Goal: Navigation & Orientation: Understand site structure

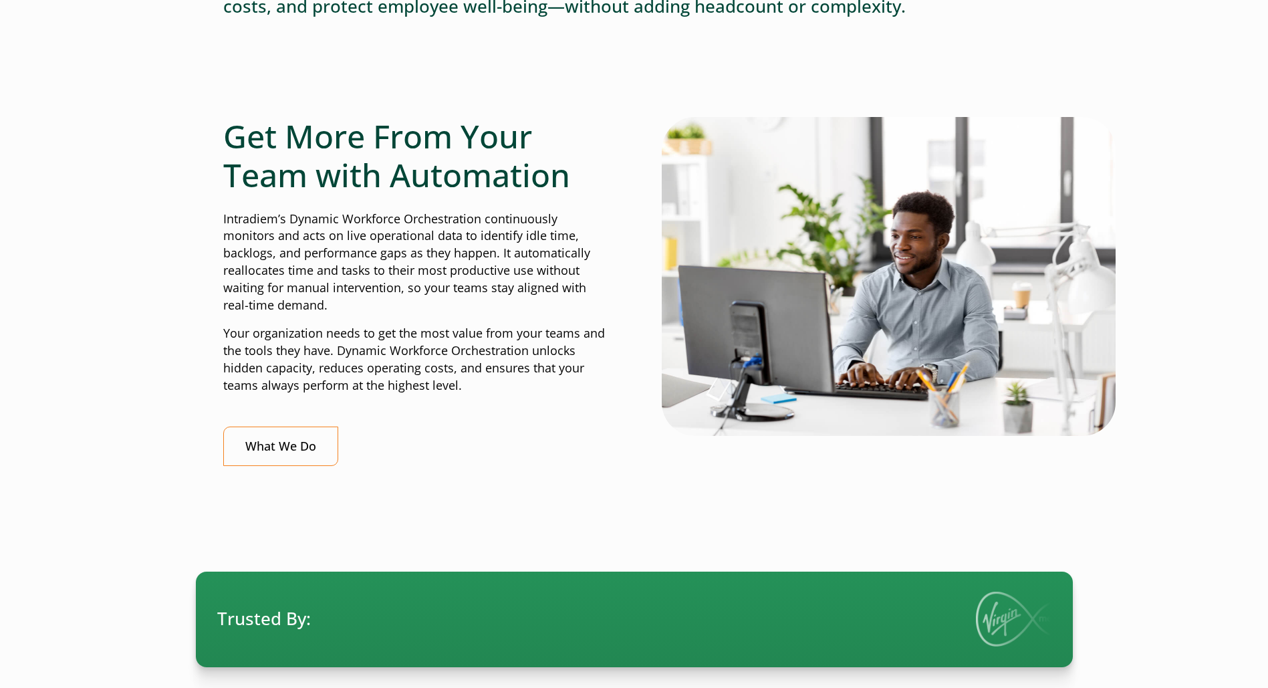
scroll to position [317, 0]
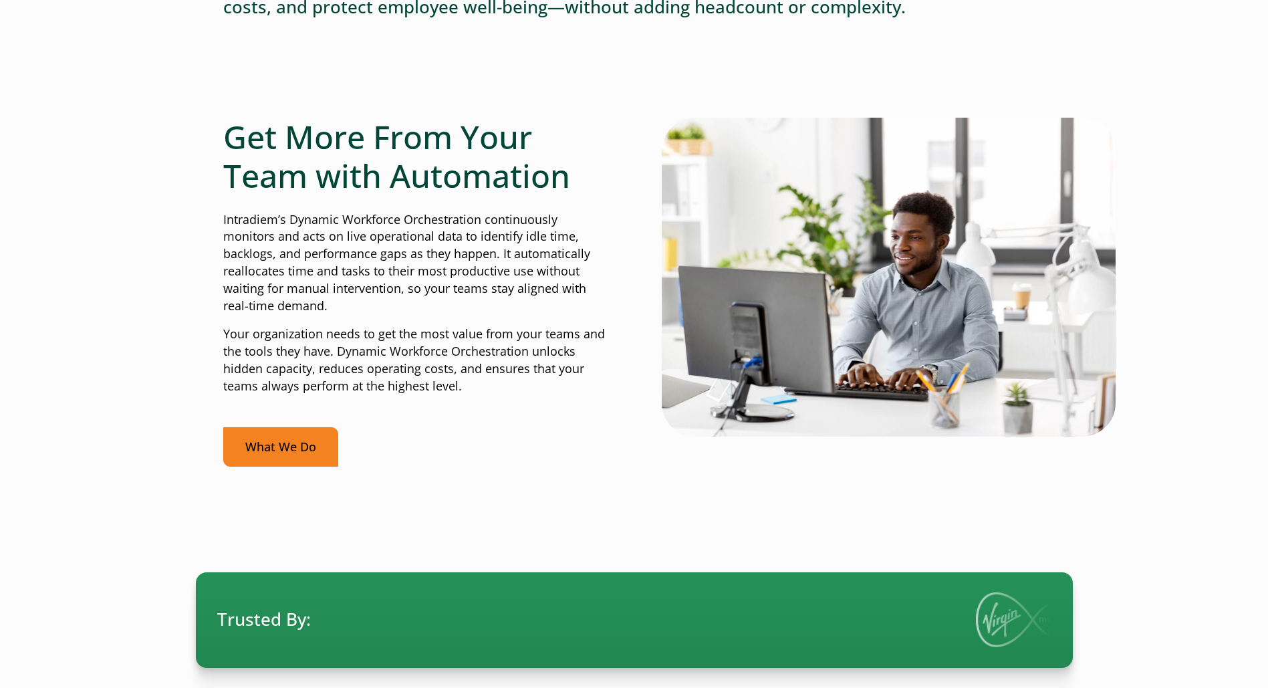
click at [289, 442] on link "What We Do" at bounding box center [280, 446] width 115 height 39
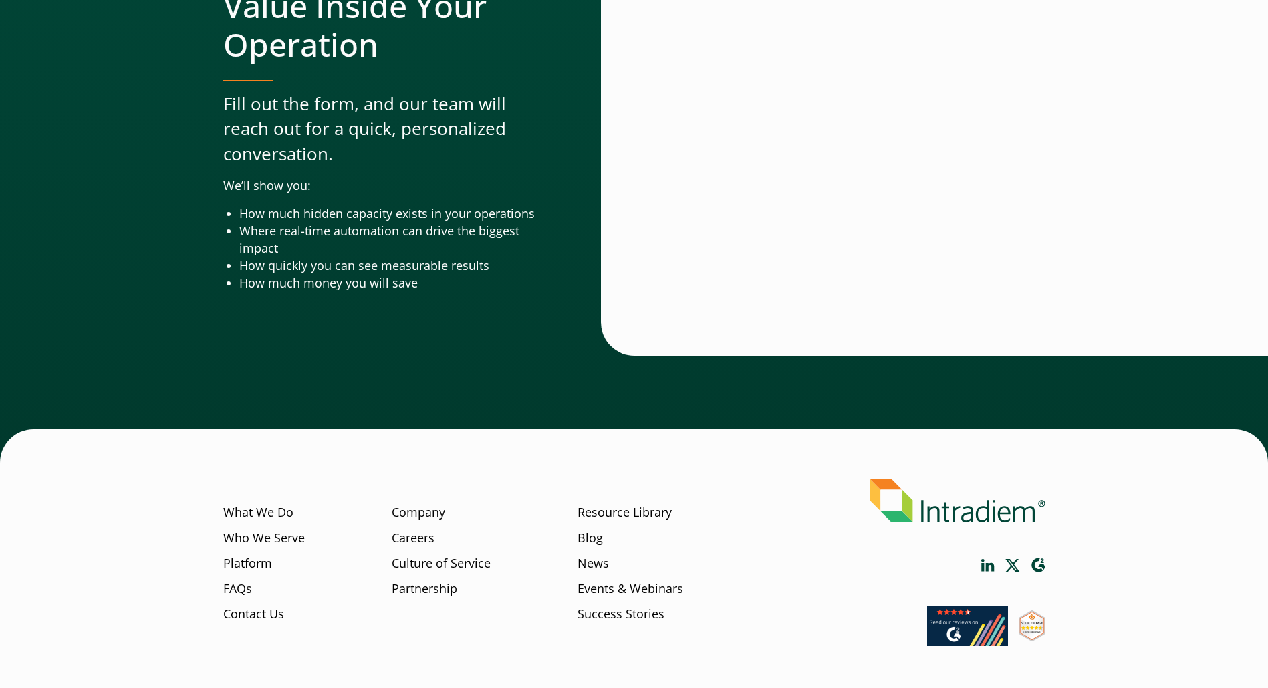
scroll to position [4332, 5]
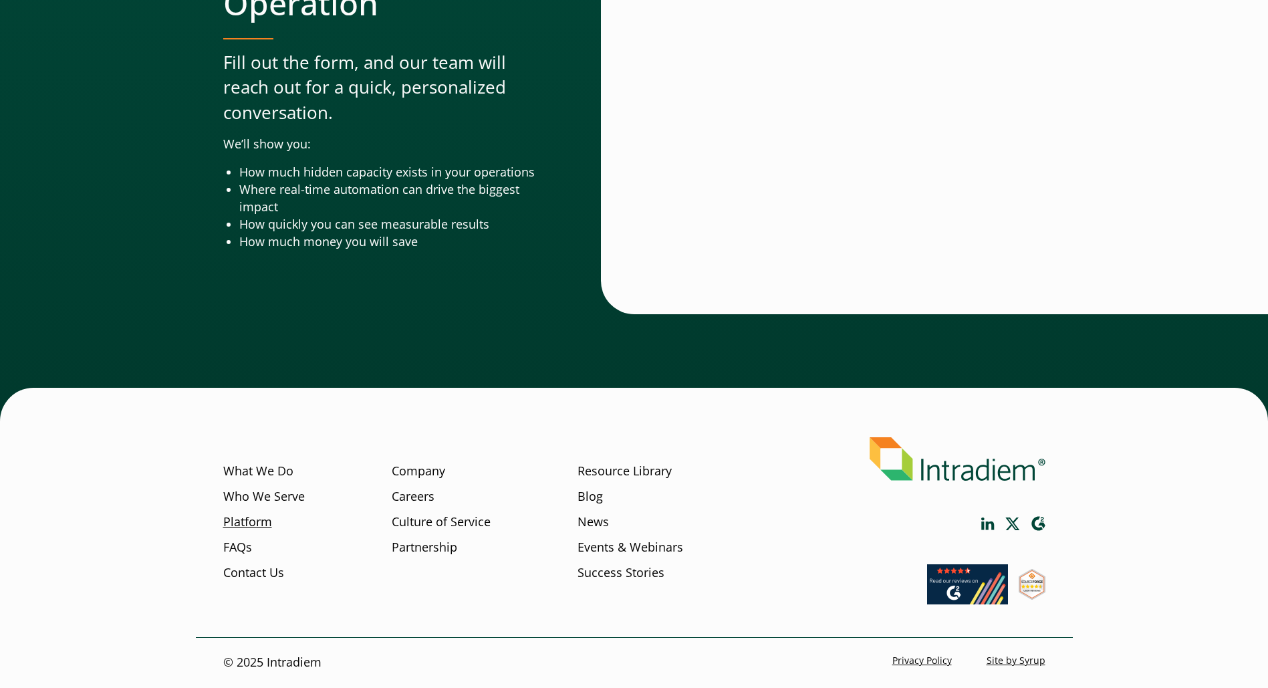
click at [234, 517] on link "Platform" at bounding box center [247, 521] width 49 height 17
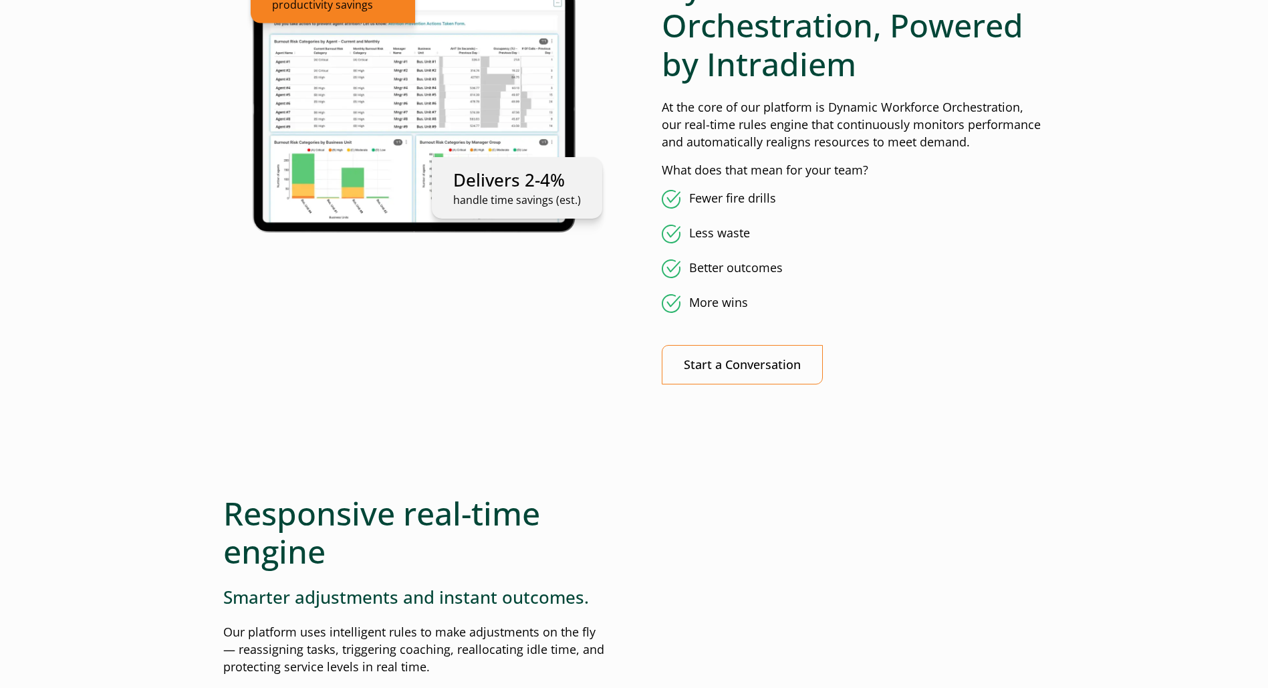
scroll to position [860, 0]
